Goal: Complete application form: Complete application form

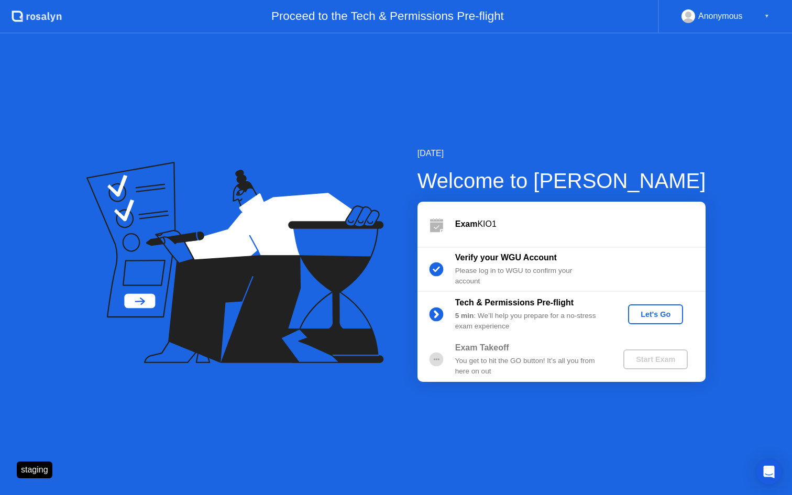
click at [650, 313] on div "Let's Go" at bounding box center [655, 314] width 47 height 8
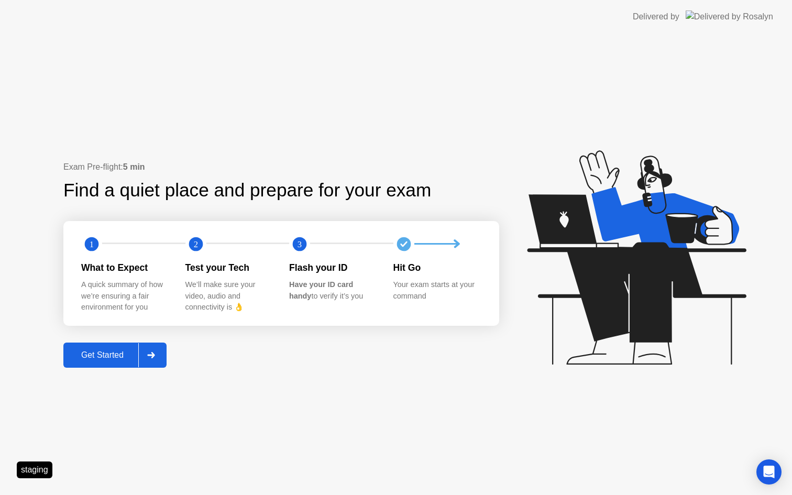
click at [122, 353] on div "Get Started" at bounding box center [103, 354] width 72 height 9
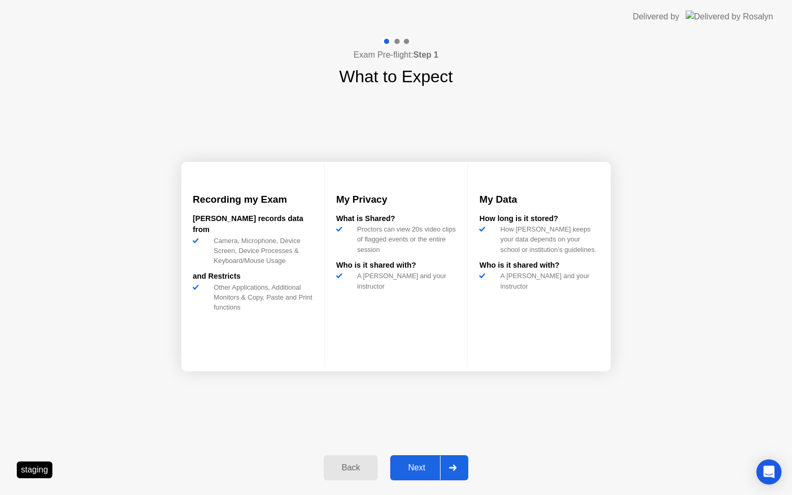
click at [419, 469] on div "Next" at bounding box center [416, 467] width 47 height 9
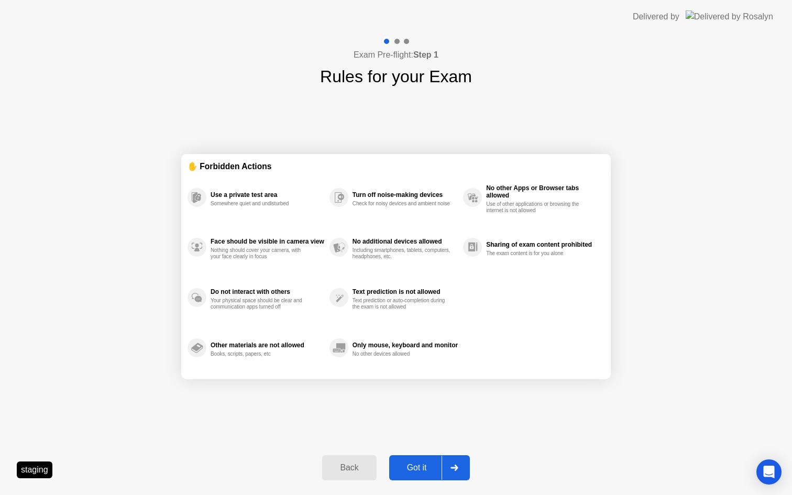
click at [420, 469] on div "Got it" at bounding box center [416, 467] width 49 height 9
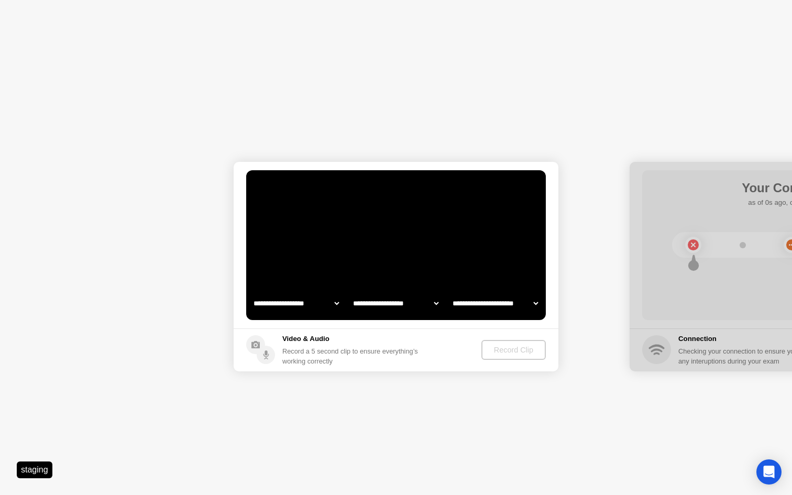
select select "**********"
select select "*******"
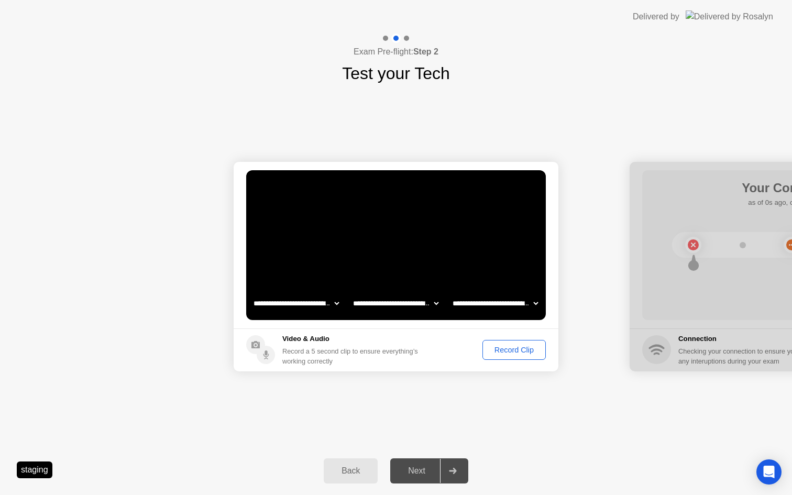
click at [504, 351] on div "Record Clip" at bounding box center [514, 350] width 56 height 8
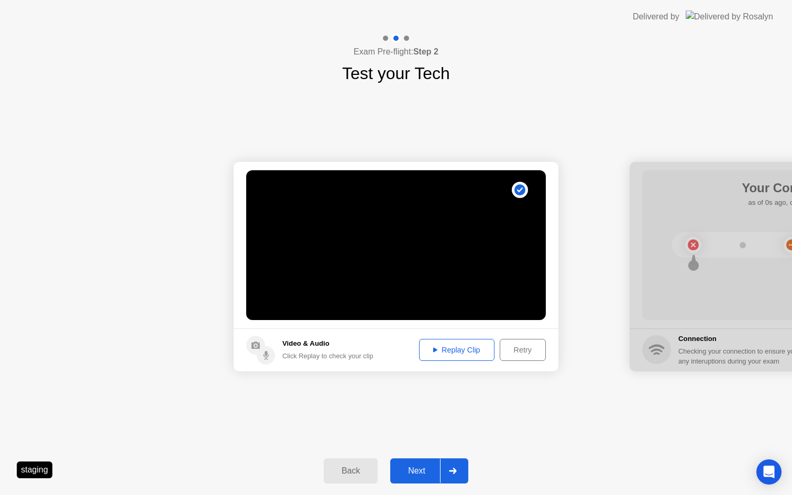
click at [411, 466] on div "Next" at bounding box center [416, 470] width 47 height 9
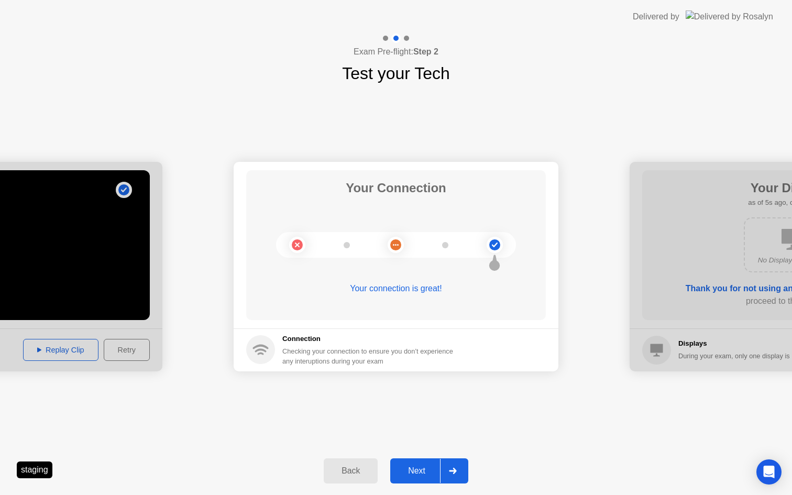
click at [415, 469] on div "Next" at bounding box center [416, 470] width 47 height 9
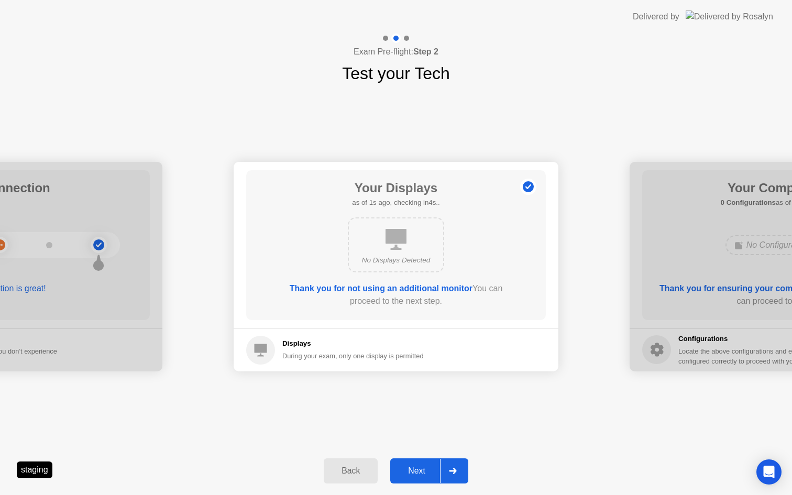
click at [415, 469] on div "Next" at bounding box center [416, 470] width 47 height 9
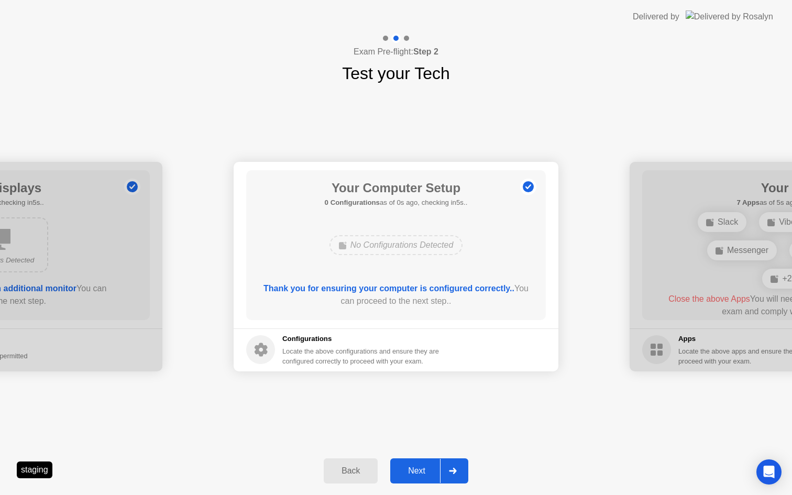
click at [415, 469] on div "Next" at bounding box center [416, 470] width 47 height 9
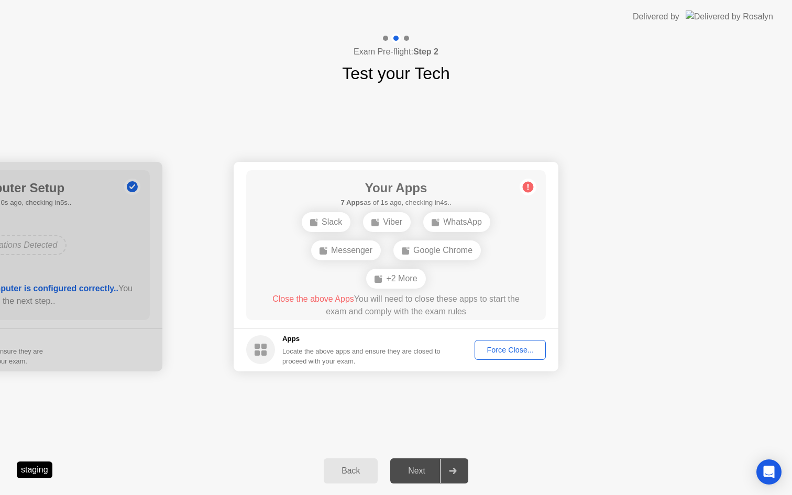
click at [496, 348] on div "Force Close..." at bounding box center [510, 350] width 64 height 8
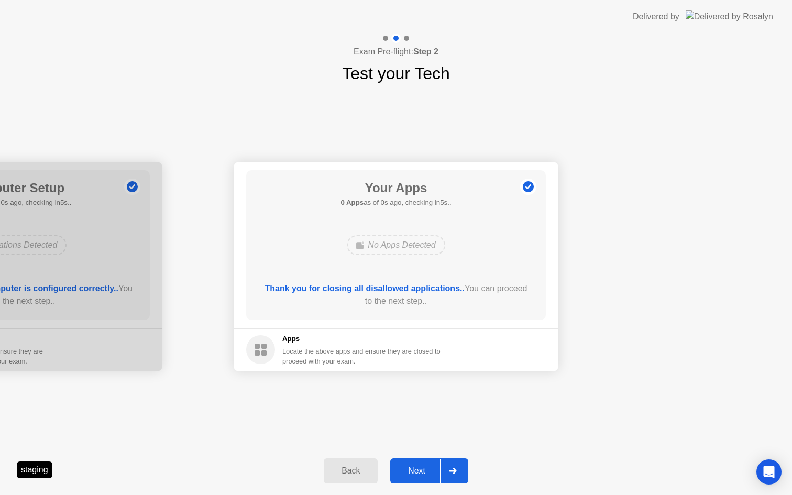
click at [421, 472] on div "Next" at bounding box center [416, 470] width 47 height 9
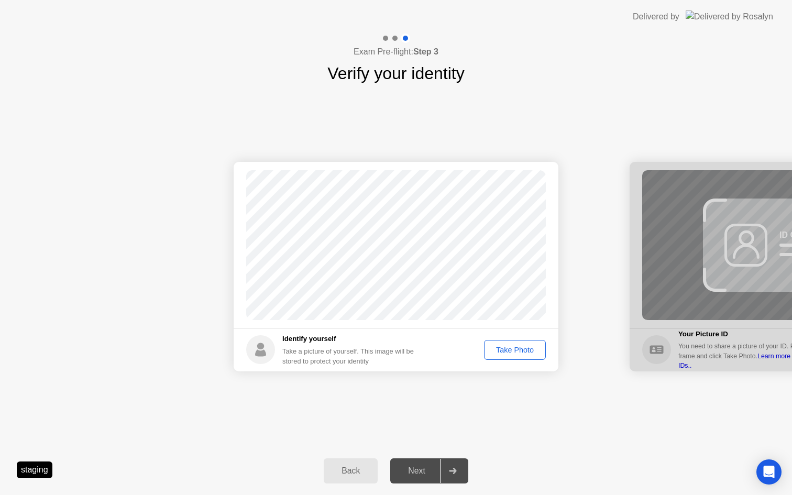
click at [508, 347] on div "Take Photo" at bounding box center [515, 350] width 54 height 8
click at [414, 476] on div "Next" at bounding box center [416, 470] width 47 height 9
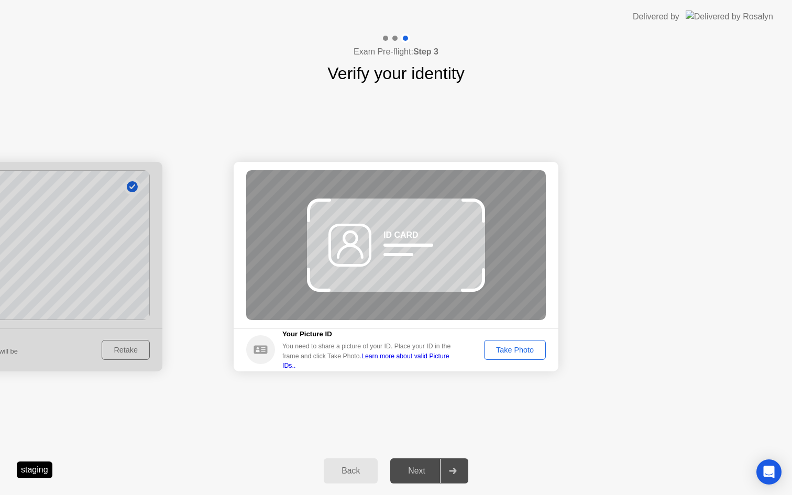
click at [516, 348] on div "Take Photo" at bounding box center [515, 350] width 54 height 8
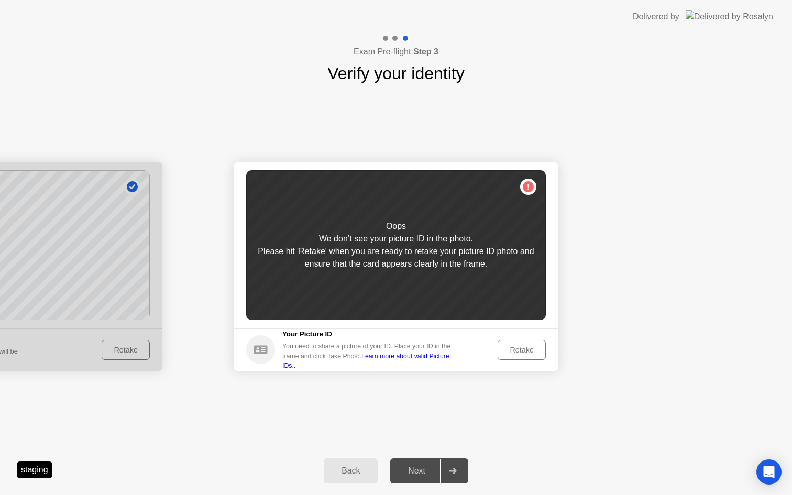
click at [520, 346] on div "Retake" at bounding box center [521, 350] width 41 height 8
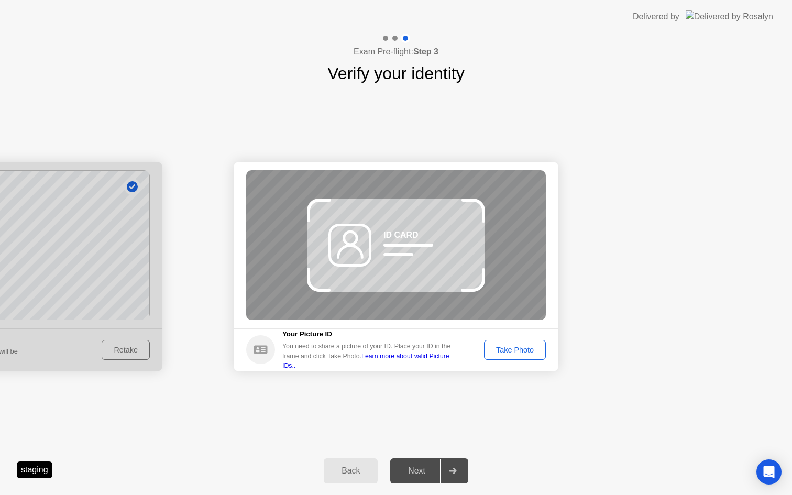
click at [520, 346] on div "Take Photo" at bounding box center [515, 350] width 54 height 8
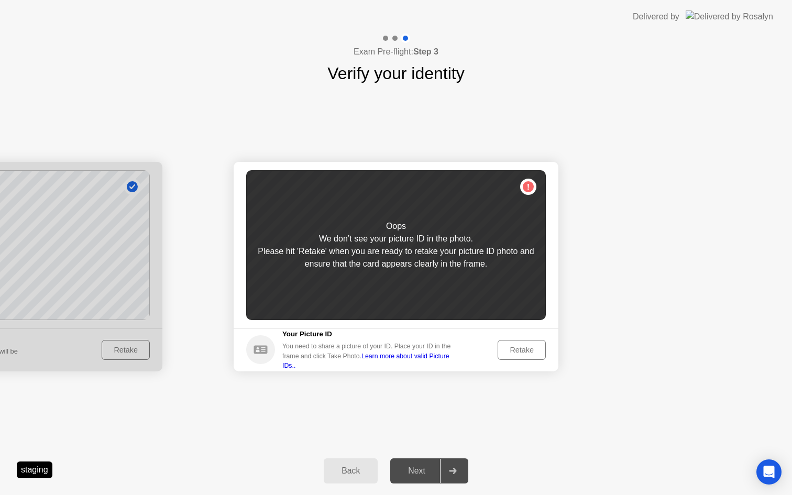
click at [520, 346] on div "Retake" at bounding box center [521, 350] width 41 height 8
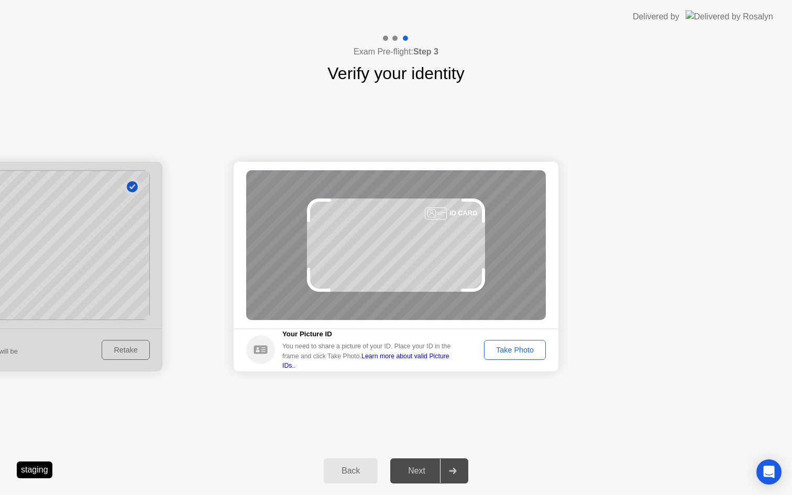
click at [520, 346] on div "Take Photo" at bounding box center [515, 350] width 54 height 8
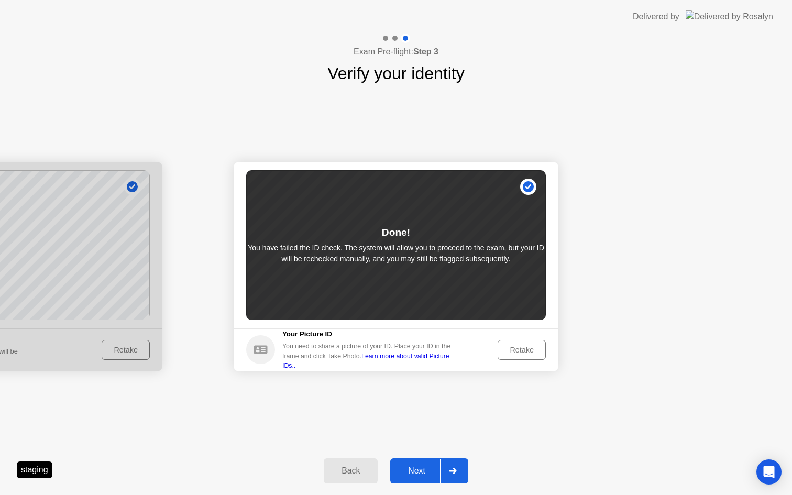
click at [420, 476] on div "Next" at bounding box center [416, 470] width 47 height 9
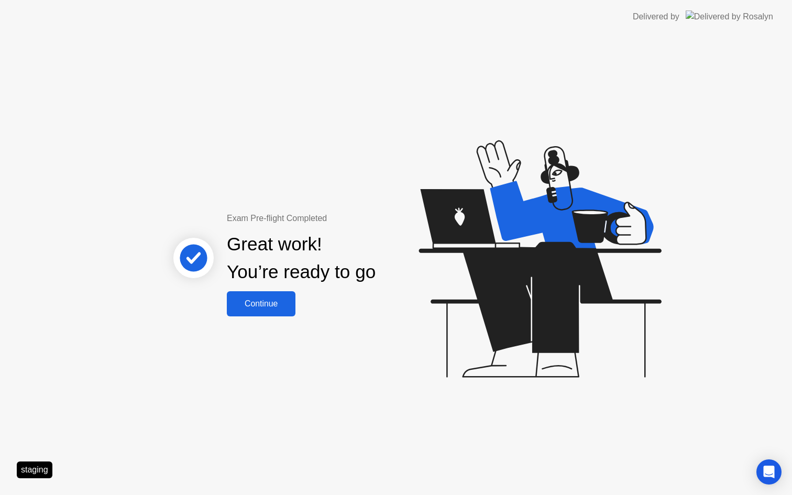
click at [271, 307] on div "Continue" at bounding box center [261, 303] width 62 height 9
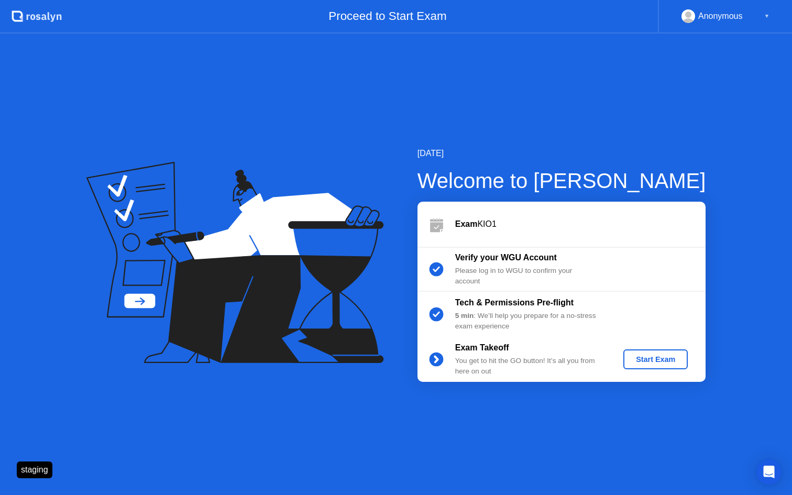
click at [651, 355] on div "Start Exam" at bounding box center [655, 359] width 56 height 8
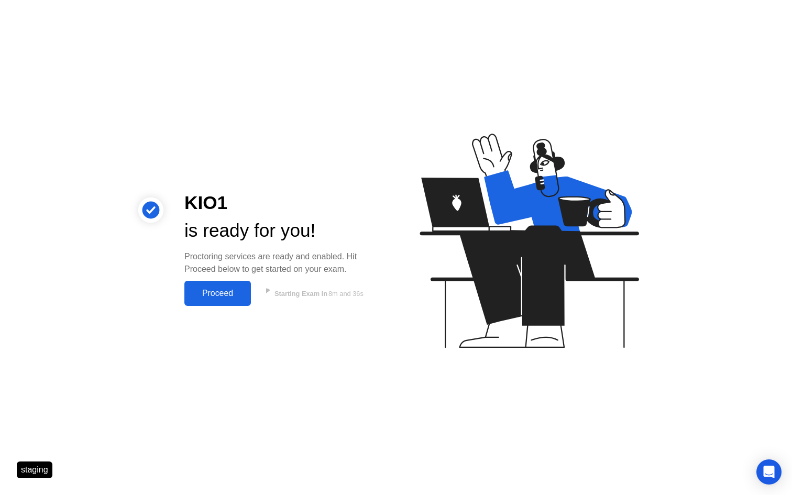
click at [234, 290] on div "Proceed" at bounding box center [218, 293] width 60 height 9
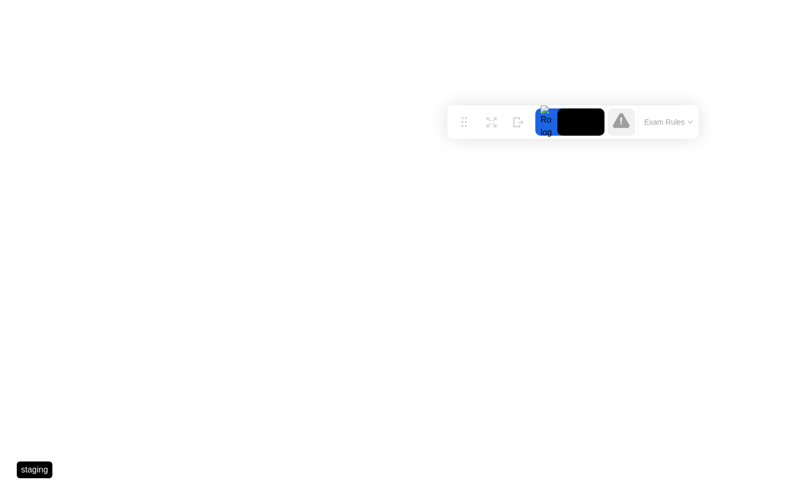
drag, startPoint x: 285, startPoint y: 480, endPoint x: 462, endPoint y: 124, distance: 397.7
click at [462, 127] on div "Move" at bounding box center [464, 130] width 14 height 6
click at [692, 466] on div "End Proctoring Session" at bounding box center [706, 465] width 126 height 10
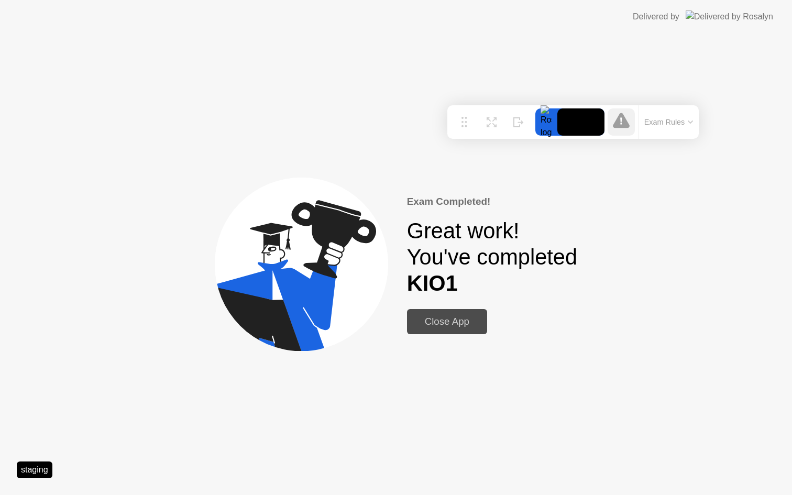
click at [447, 324] on div "Close App" at bounding box center [447, 322] width 74 height 12
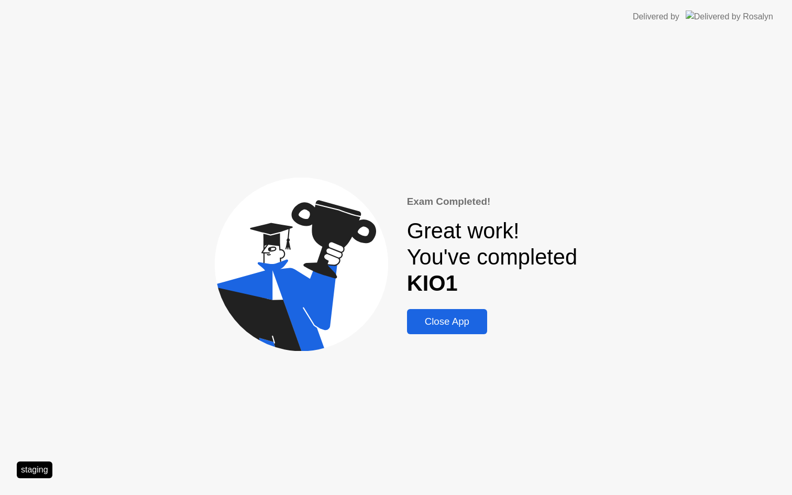
click at [447, 324] on div "Close App" at bounding box center [447, 322] width 74 height 12
